Goal: Task Accomplishment & Management: Manage account settings

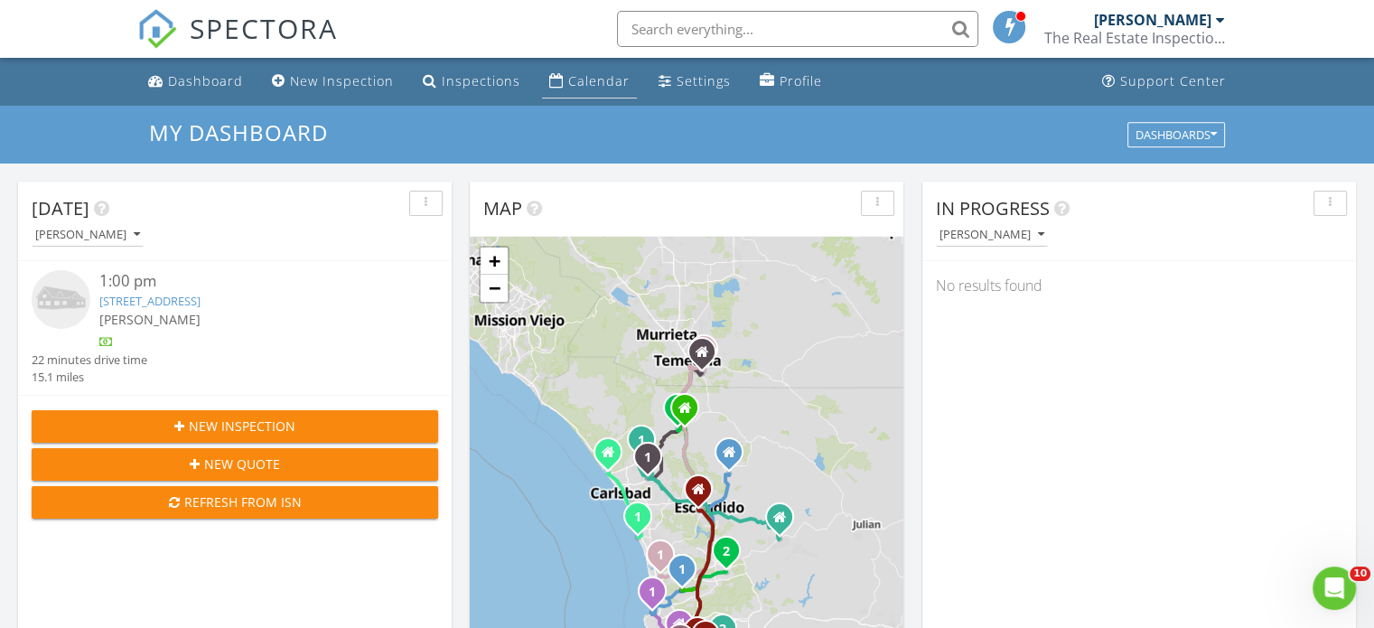
click at [580, 81] on div "Calendar" at bounding box center [598, 80] width 61 height 17
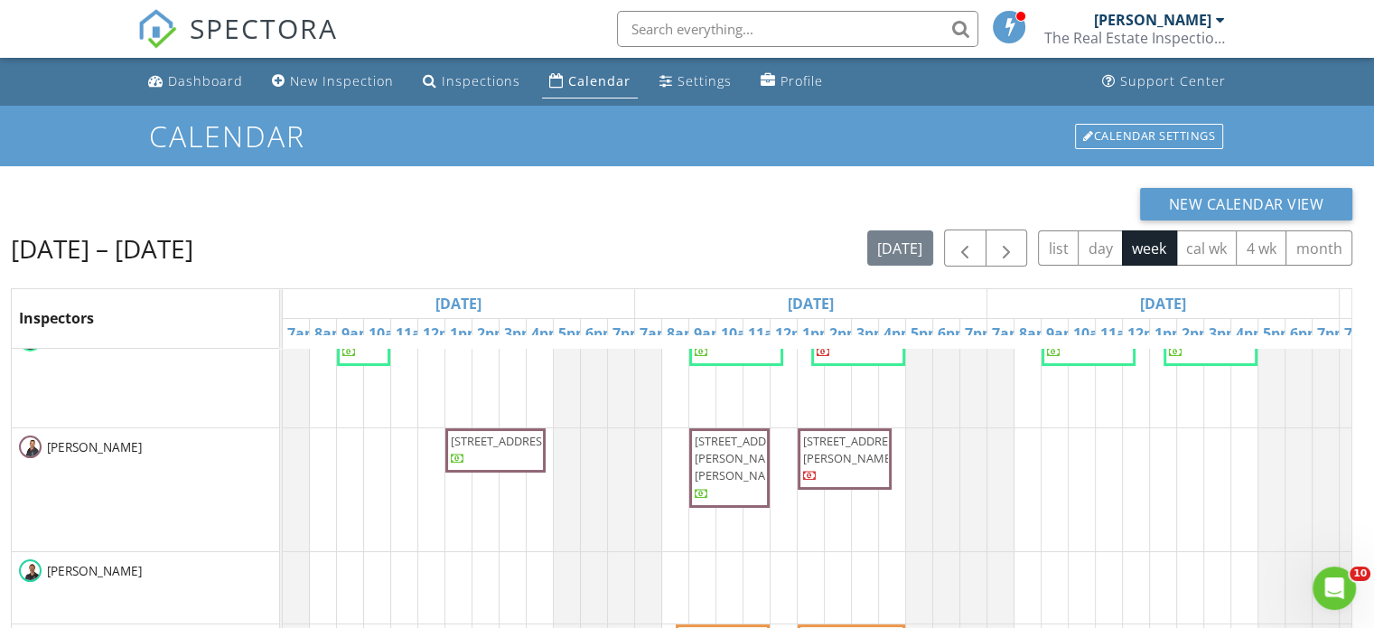
scroll to position [343, 0]
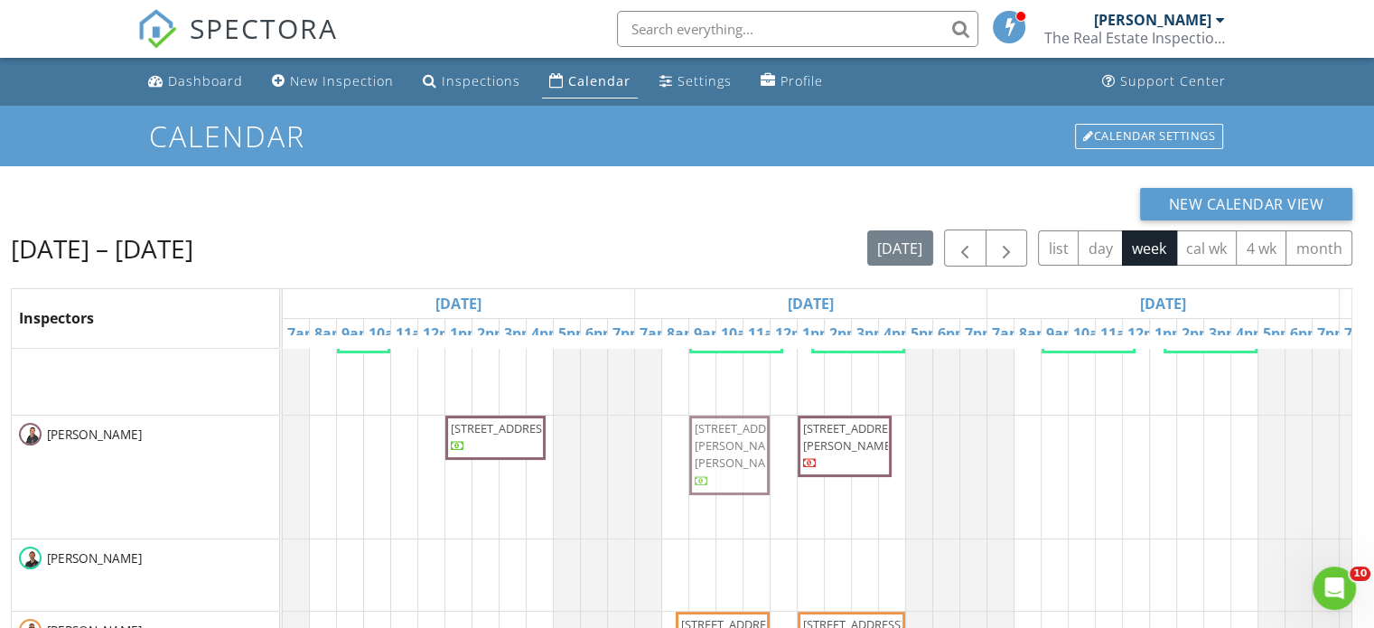
drag, startPoint x: 695, startPoint y: 426, endPoint x: 701, endPoint y: 433, distance: 9.6
click at [283, 434] on div "2755 Eagle St, San Diego 92103 3261 Bonita Mesa Rd, Bonita 91902 3886 Santa Cru…" at bounding box center [283, 477] width 0 height 123
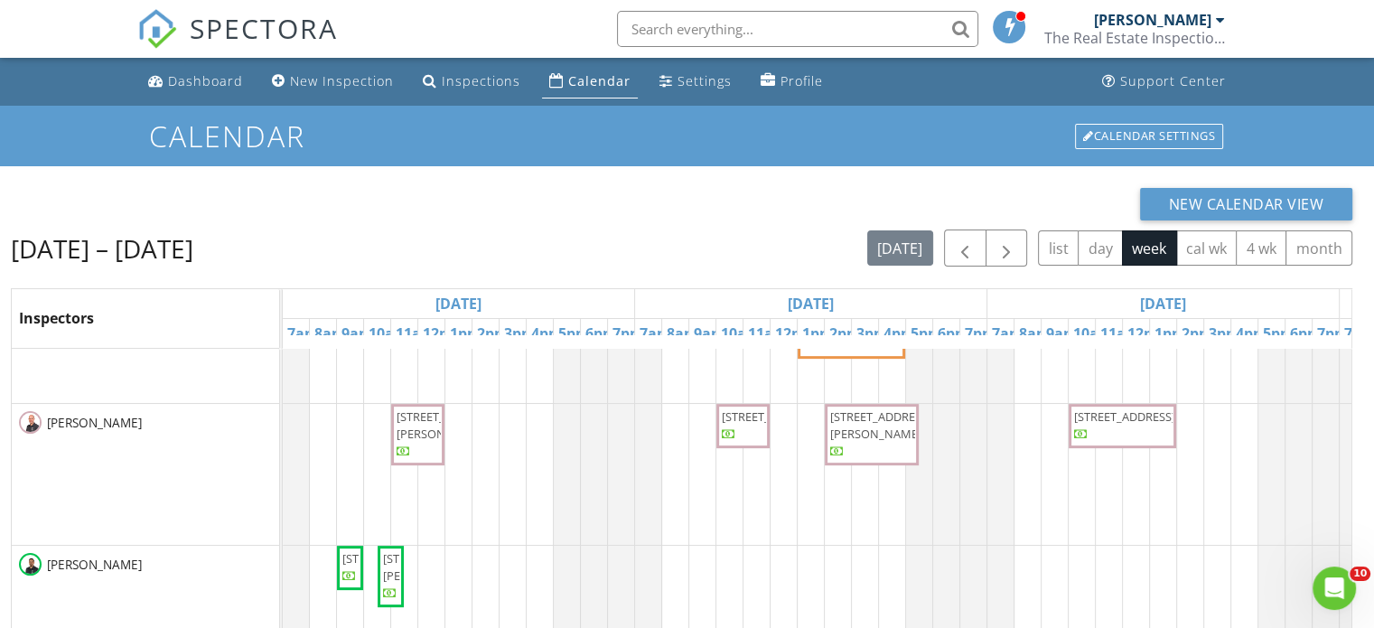
scroll to position [0, 0]
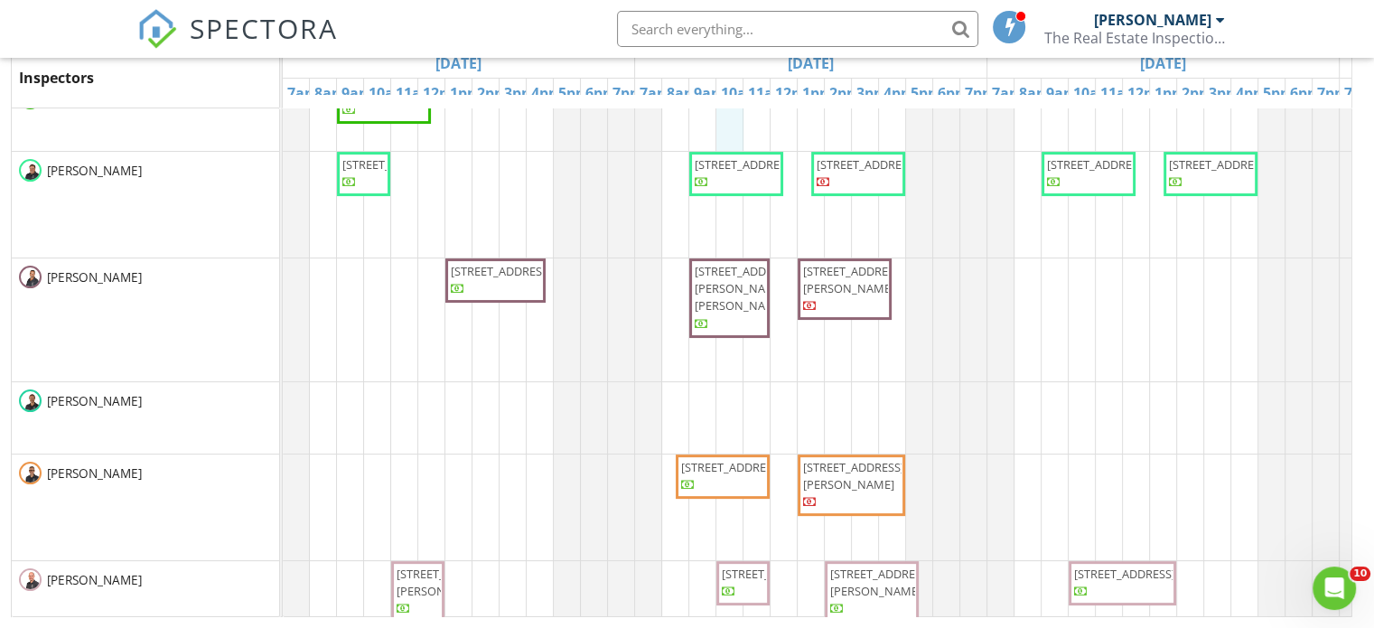
click at [714, 32] on input "text" at bounding box center [797, 29] width 361 height 36
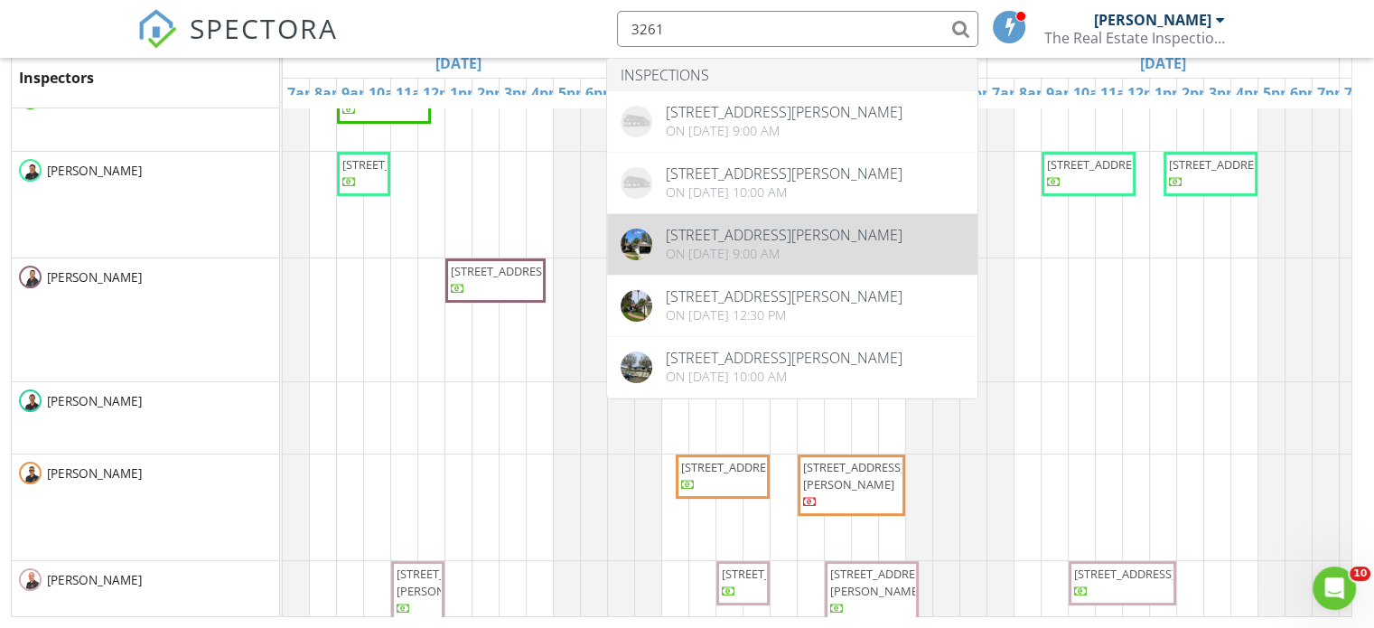
type input "3261"
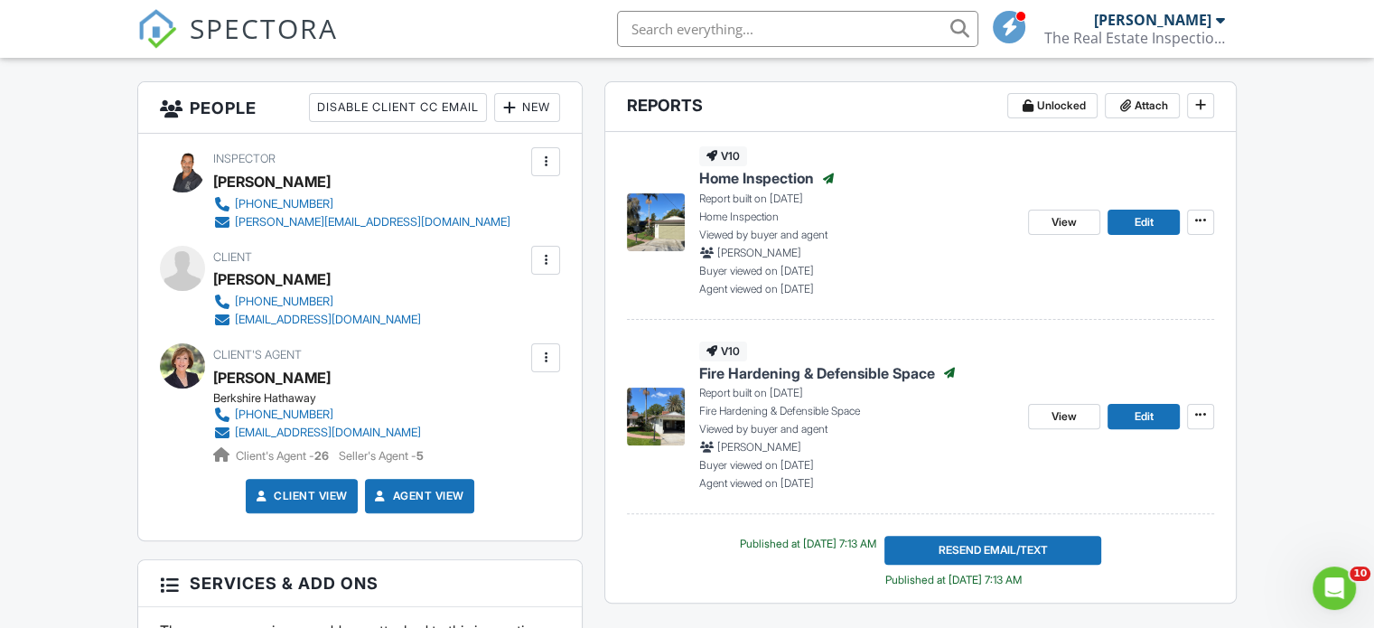
scroll to position [448, 0]
click at [1069, 228] on span "View" at bounding box center [1064, 222] width 25 height 18
